Goal: Task Accomplishment & Management: Manage account settings

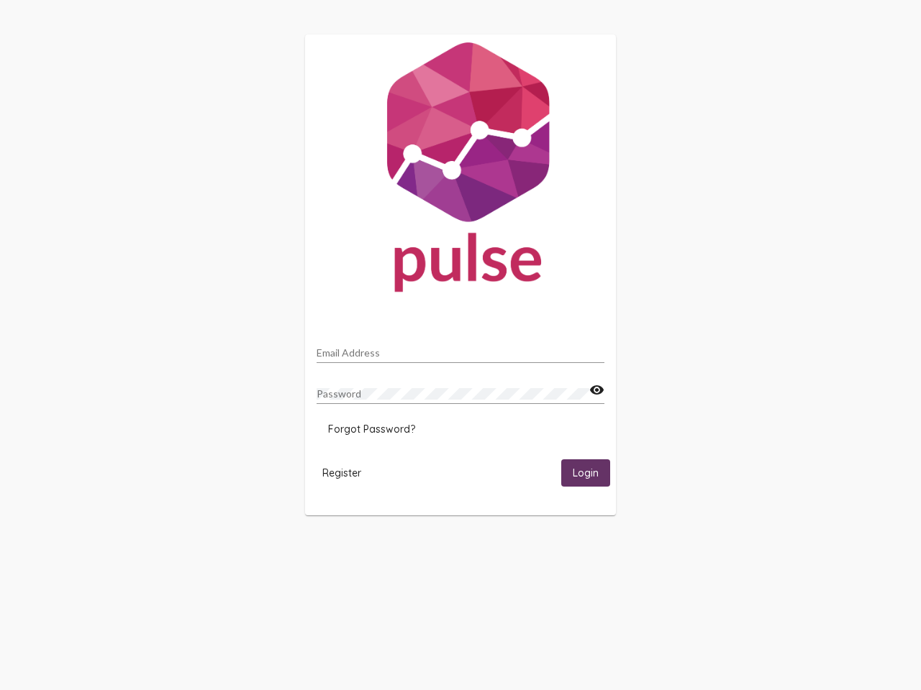
click at [460, 349] on input "Email Address" at bounding box center [460, 353] width 288 height 12
click at [596, 391] on mat-icon "visibility" at bounding box center [596, 390] width 15 height 17
click at [371, 429] on span "Forgot Password?" at bounding box center [371, 429] width 87 height 13
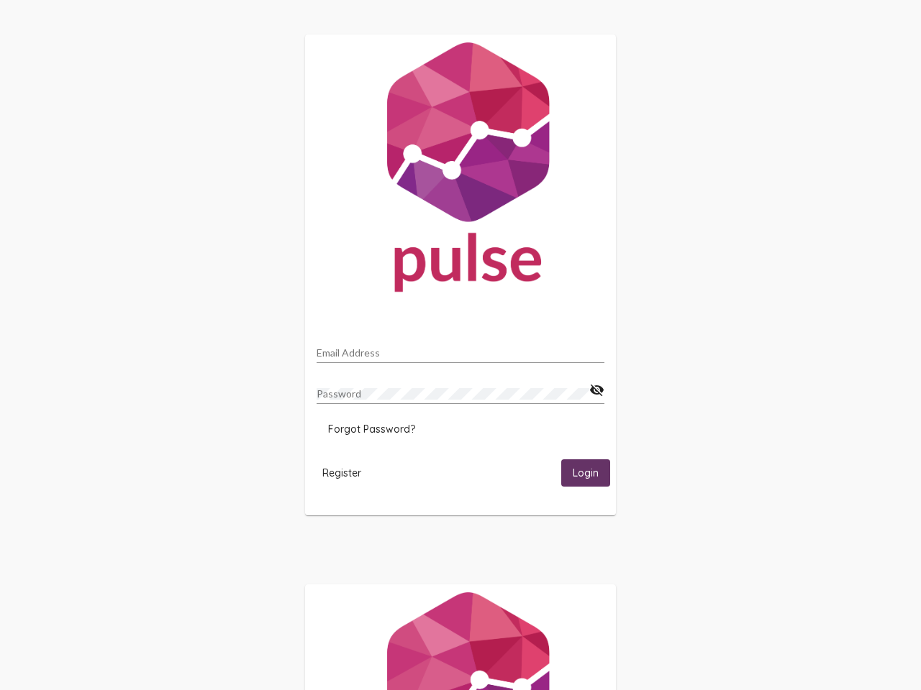
click at [342, 472] on span "Register" at bounding box center [341, 473] width 39 height 13
